Goal: Find contact information: Find contact information

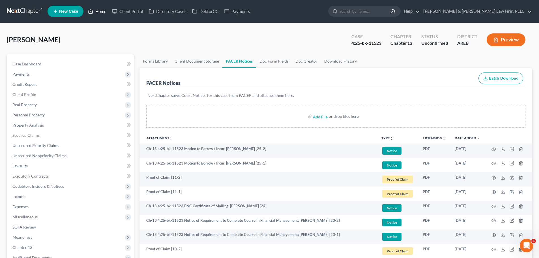
click at [91, 13] on icon at bounding box center [90, 11] width 5 height 7
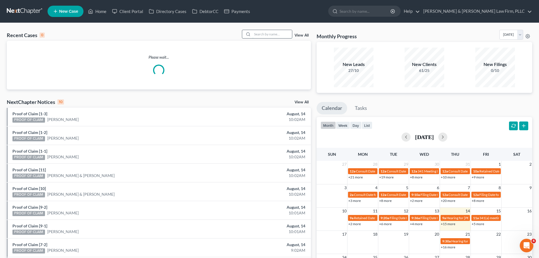
click at [269, 35] on input "search" at bounding box center [272, 34] width 40 height 8
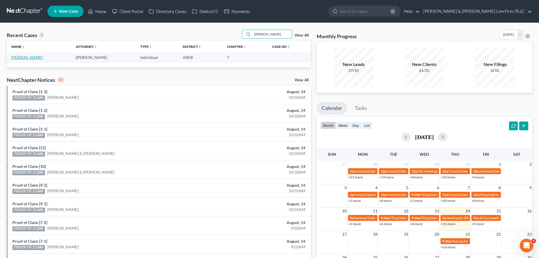
type input "[PERSON_NAME]"
click at [14, 57] on link "[PERSON_NAME]" at bounding box center [26, 57] width 31 height 5
select select "6"
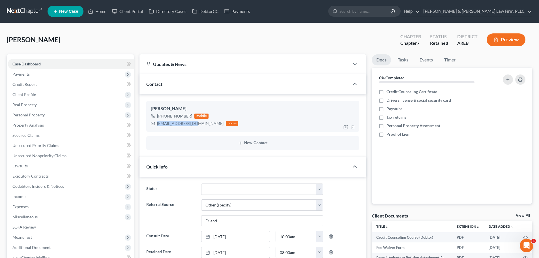
drag, startPoint x: 193, startPoint y: 125, endPoint x: 157, endPoint y: 125, distance: 36.2
click at [157, 125] on div "[EMAIL_ADDRESS][DOMAIN_NAME] home" at bounding box center [194, 123] width 87 height 7
copy div "[EMAIL_ADDRESS][DOMAIN_NAME]"
click at [204, 15] on link "DebtorCC" at bounding box center [205, 11] width 32 height 10
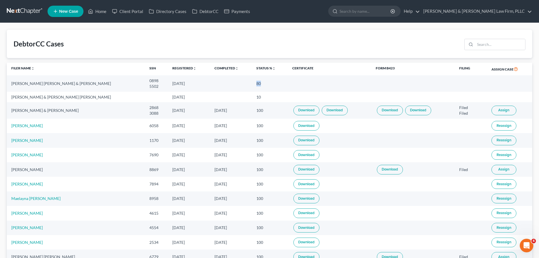
drag, startPoint x: 235, startPoint y: 83, endPoint x: 230, endPoint y: 84, distance: 4.6
click at [252, 84] on td "80" at bounding box center [270, 83] width 36 height 16
click at [215, 76] on td at bounding box center [231, 83] width 42 height 16
drag, startPoint x: 228, startPoint y: 82, endPoint x: 237, endPoint y: 84, distance: 9.2
click at [252, 84] on td "80" at bounding box center [270, 83] width 36 height 16
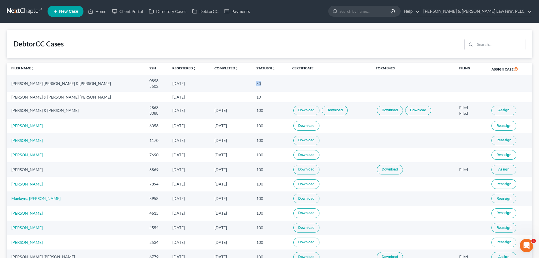
click at [252, 84] on td "80" at bounding box center [270, 83] width 36 height 16
drag, startPoint x: 230, startPoint y: 83, endPoint x: 241, endPoint y: 84, distance: 11.1
click at [252, 84] on td "80" at bounding box center [270, 83] width 36 height 16
click at [252, 82] on td "80" at bounding box center [270, 83] width 36 height 16
drag, startPoint x: 239, startPoint y: 70, endPoint x: 233, endPoint y: 75, distance: 7.6
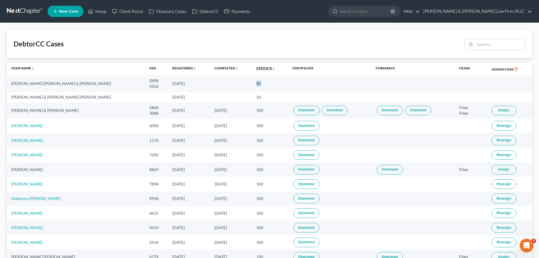
click at [256, 69] on link "Status % unfold_more expand_more expand_less" at bounding box center [265, 68] width 19 height 4
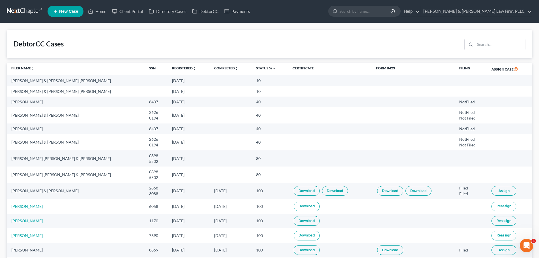
click at [256, 70] on sort-link "Status % unfold_more expand_more expand_less" at bounding box center [266, 68] width 20 height 4
click at [256, 68] on link "Status % unfold_more expand_more expand_less" at bounding box center [266, 68] width 20 height 4
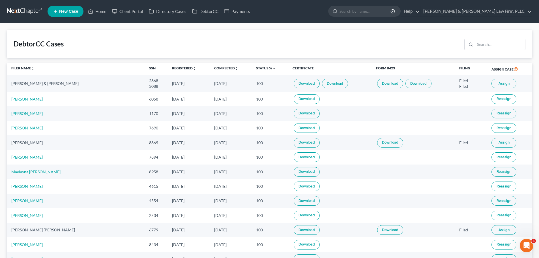
click at [172, 67] on link "Registered unfold_more expand_more expand_less" at bounding box center [184, 68] width 24 height 4
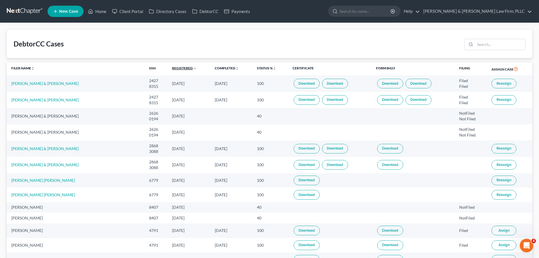
click at [172, 67] on link "Registered unfold_more expand_more expand_less" at bounding box center [184, 68] width 25 height 4
